Goal: Find contact information: Find contact information

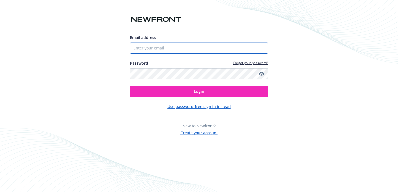
type input "[EMAIL_ADDRESS][DOMAIN_NAME]"
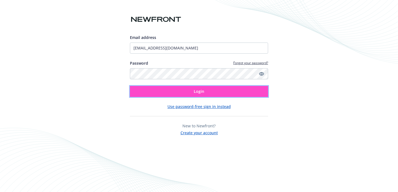
click at [220, 94] on button "Login" at bounding box center [199, 91] width 138 height 11
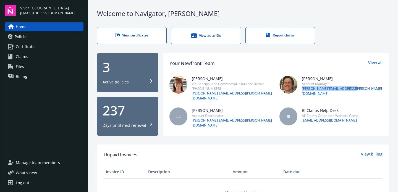
drag, startPoint x: 354, startPoint y: 91, endPoint x: 301, endPoint y: 90, distance: 52.5
click at [301, 90] on div "[PERSON_NAME] Account Manager [PERSON_NAME][EMAIL_ADDRESS][PERSON_NAME][DOMAIN_…" at bounding box center [330, 88] width 103 height 25
copy link "[PERSON_NAME][EMAIL_ADDRESS][PERSON_NAME][DOMAIN_NAME]"
